Goal: Task Accomplishment & Management: Manage account settings

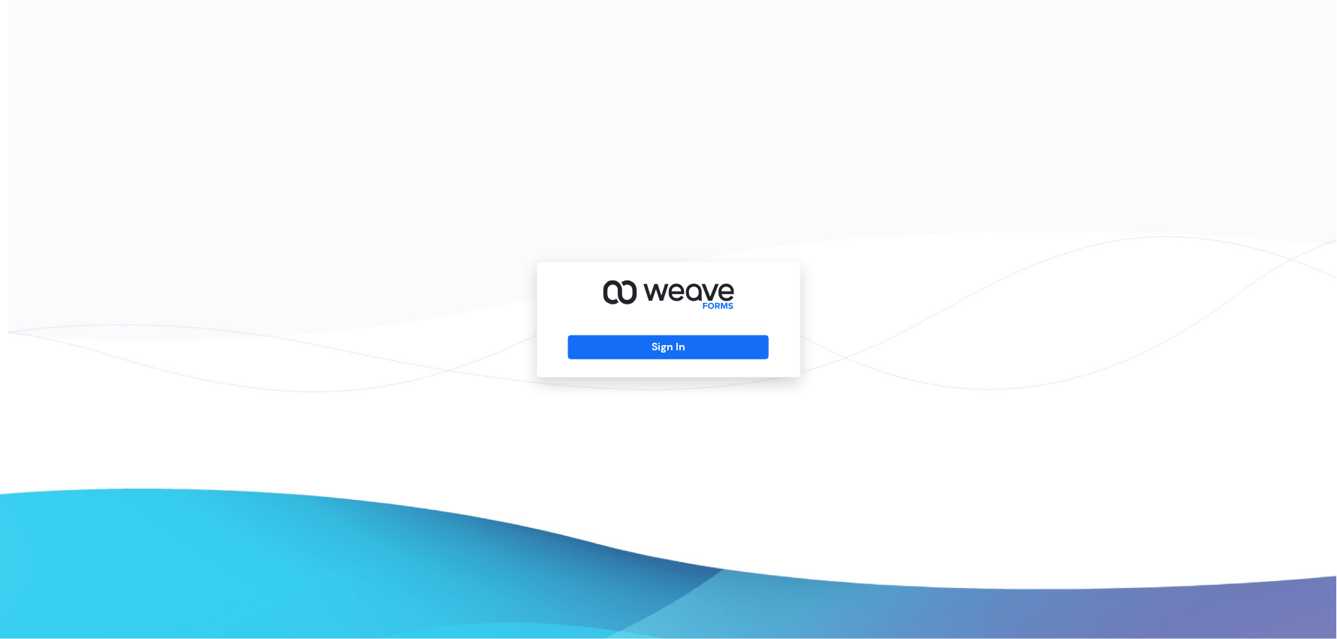
drag, startPoint x: 718, startPoint y: 351, endPoint x: 552, endPoint y: 376, distance: 168.2
click at [709, 354] on button "Sign In" at bounding box center [668, 348] width 201 height 24
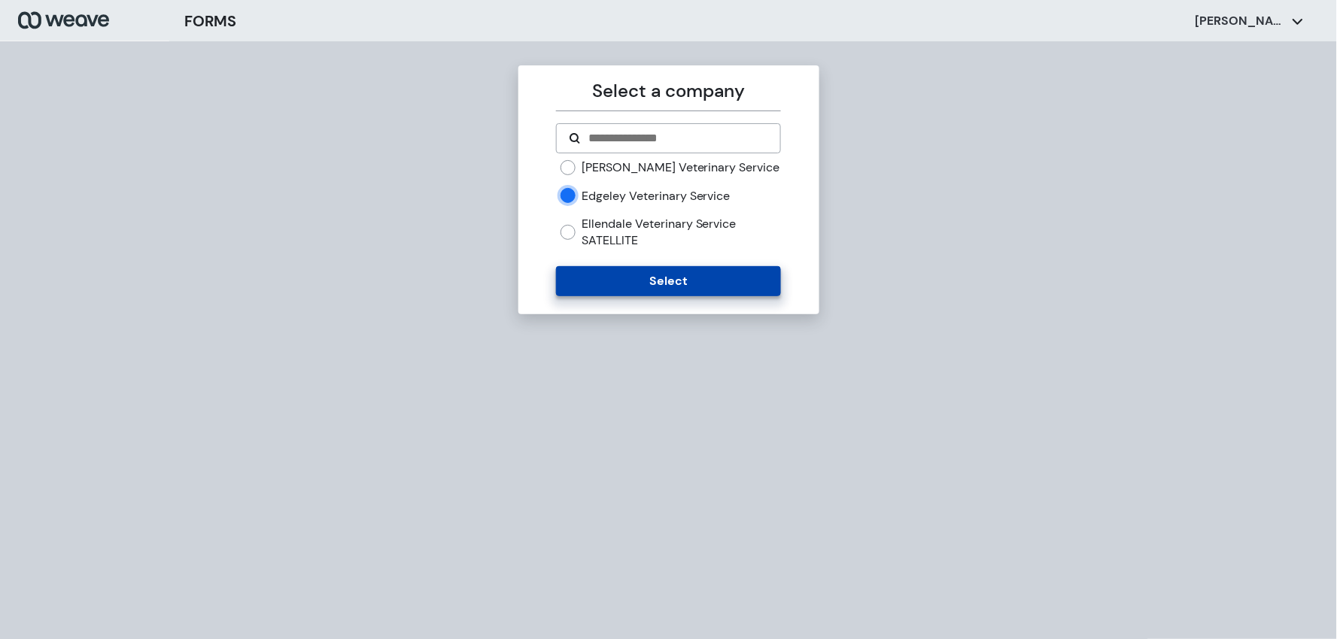
click at [624, 280] on button "Select" at bounding box center [668, 281] width 225 height 30
